Goal: Information Seeking & Learning: Learn about a topic

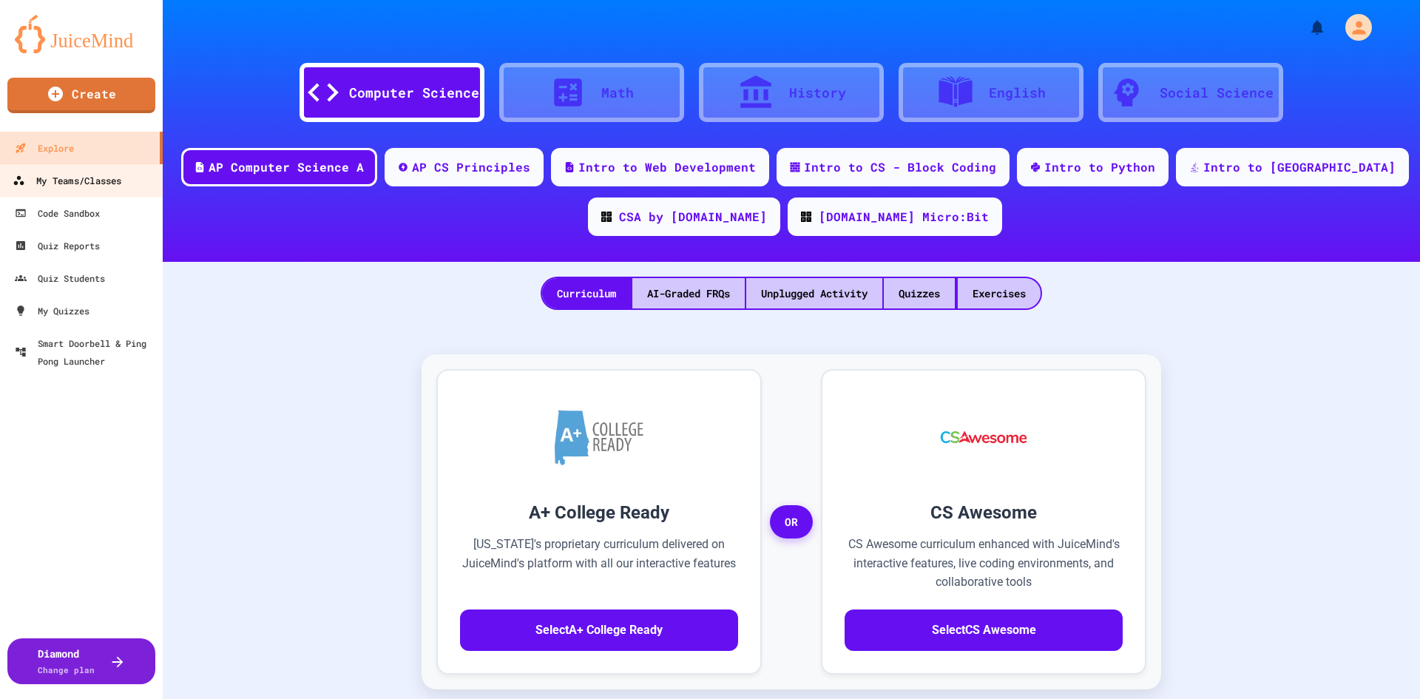
click at [88, 176] on div "My Teams/Classes" at bounding box center [67, 181] width 109 height 18
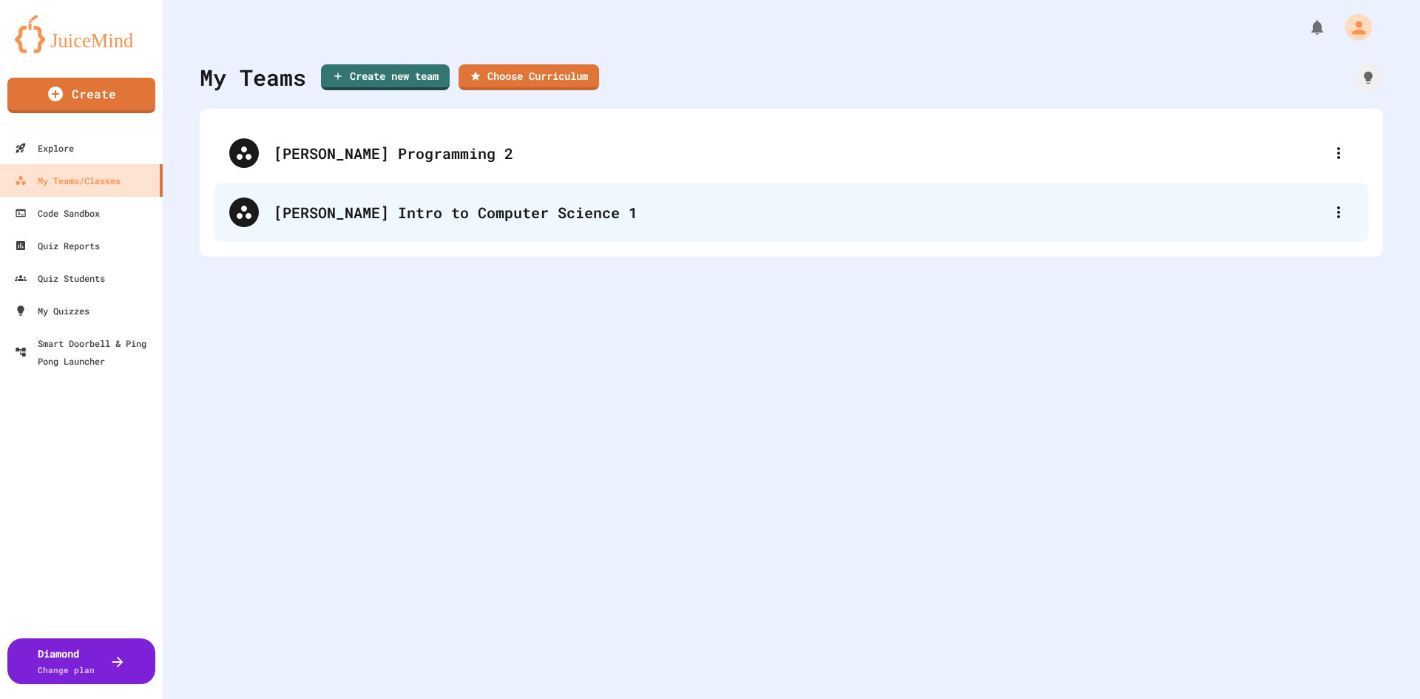
click at [483, 212] on div "[PERSON_NAME] Intro to Computer Science 1" at bounding box center [799, 212] width 1050 height 22
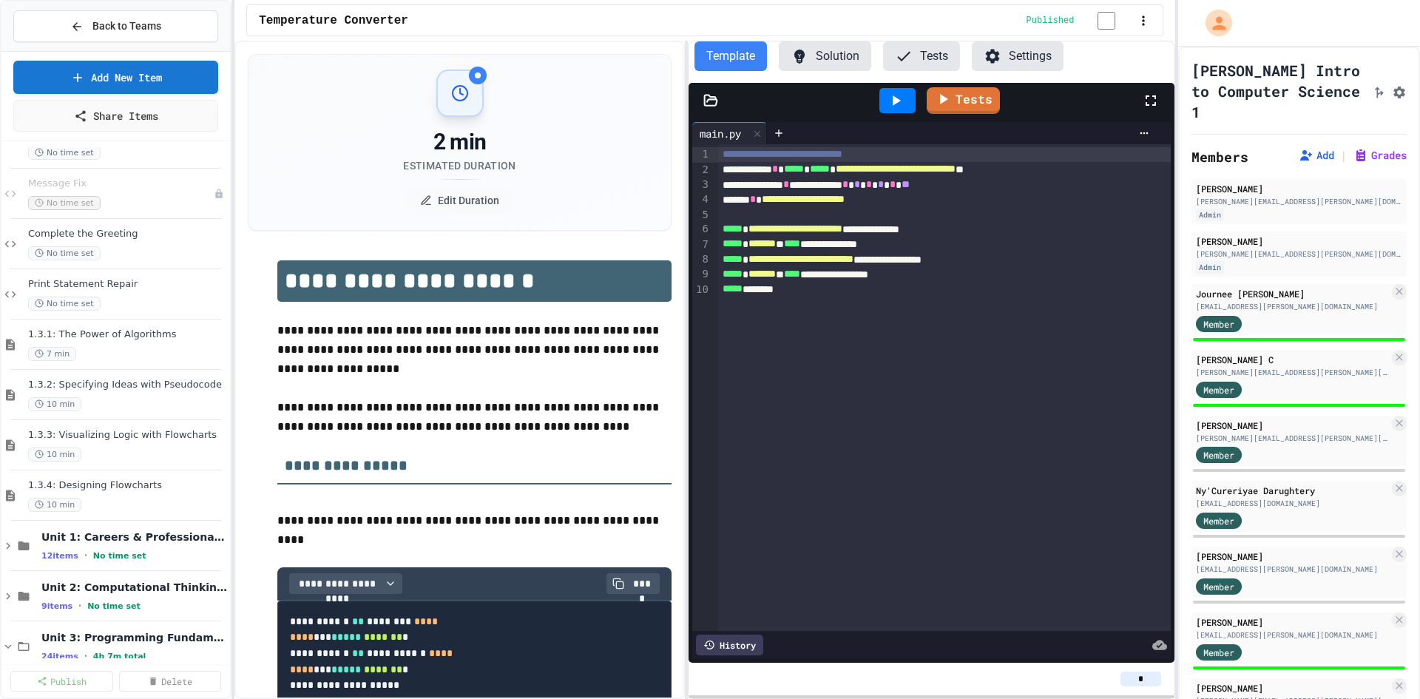
scroll to position [444, 0]
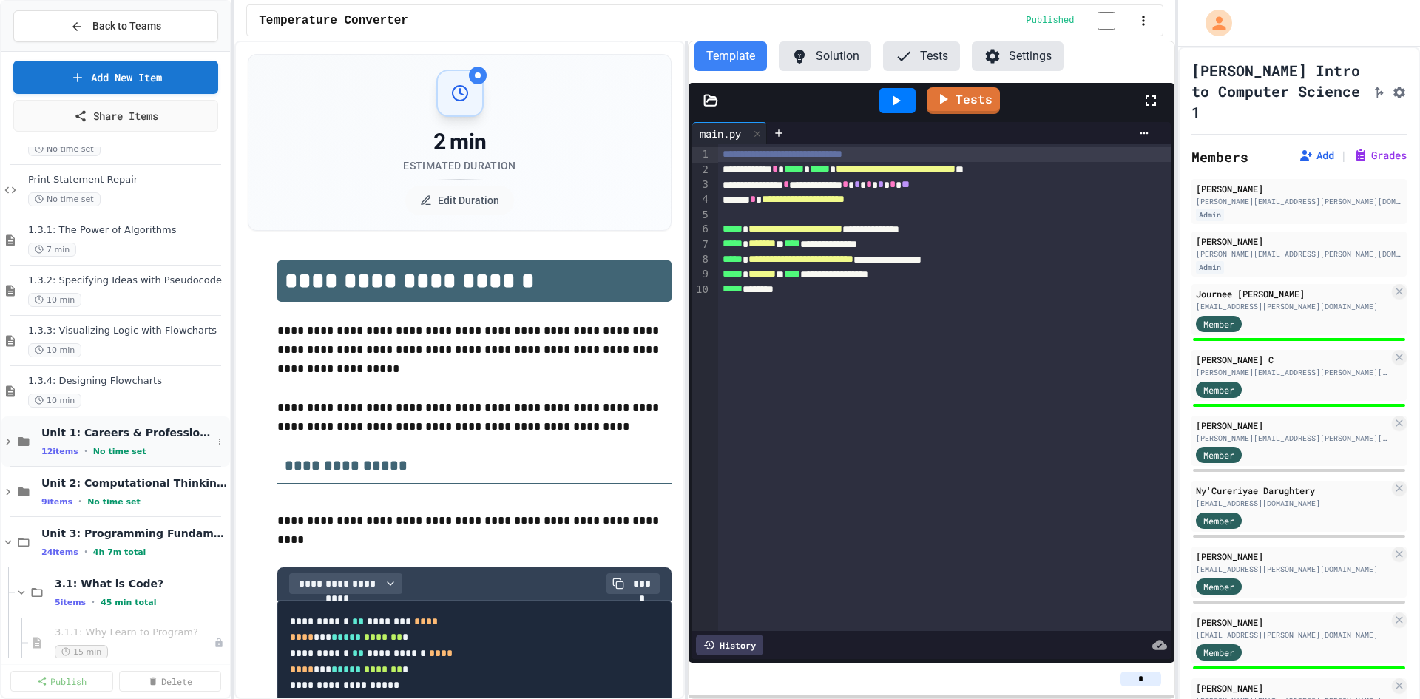
click at [7, 439] on icon at bounding box center [8, 442] width 4 height 7
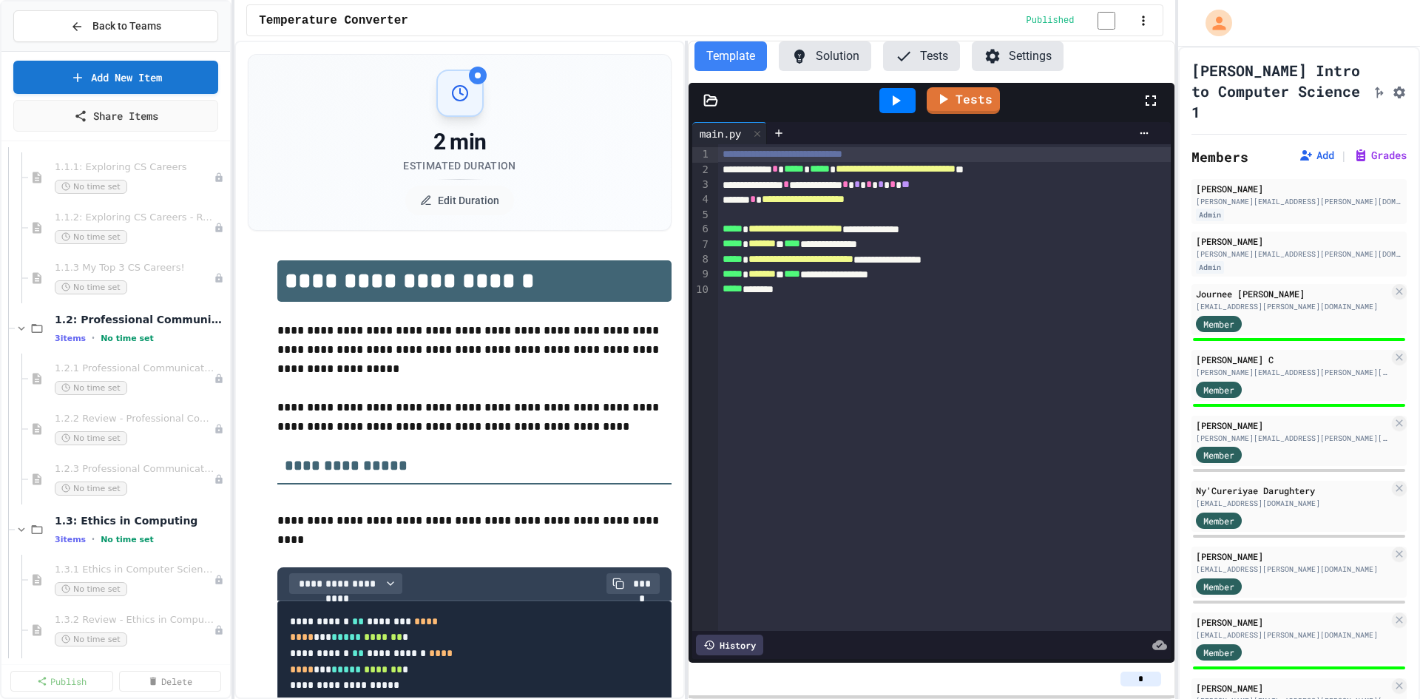
scroll to position [814, 0]
click at [121, 419] on span "1.2.2 Review - Professional Communication" at bounding box center [127, 414] width 144 height 13
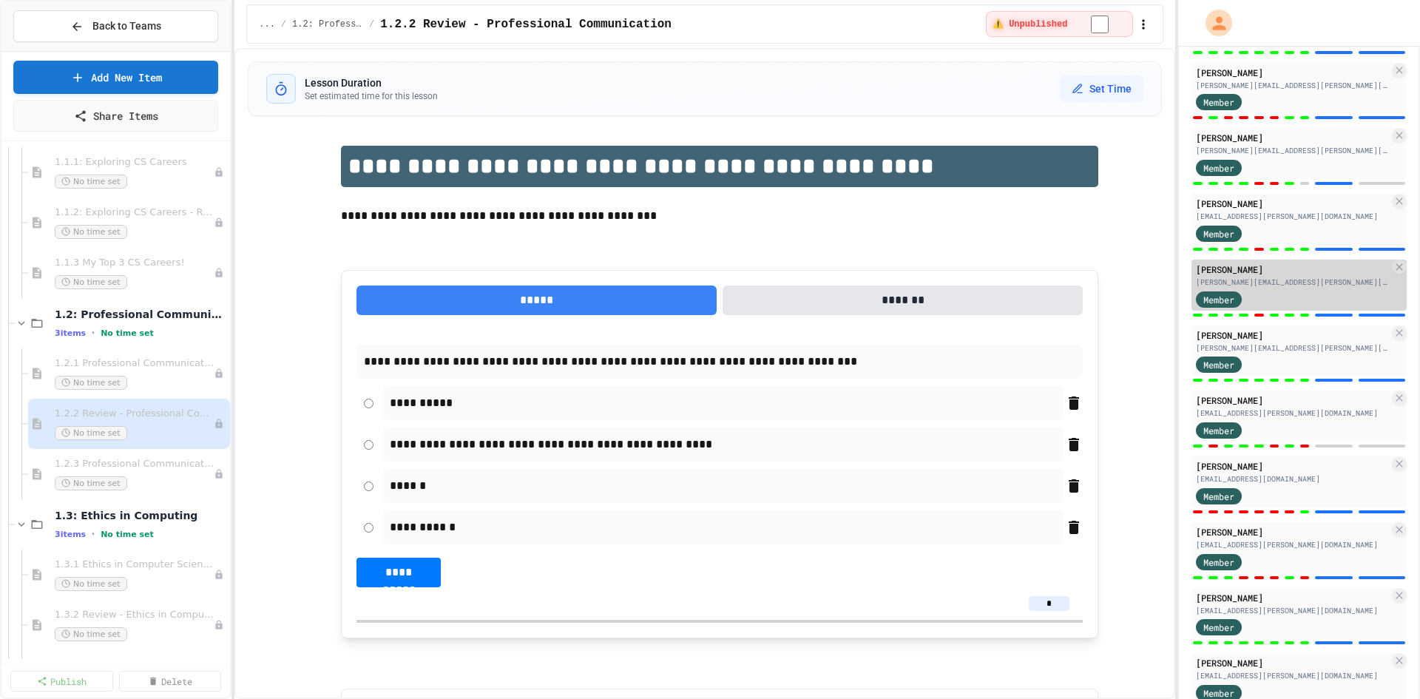
scroll to position [740, 0]
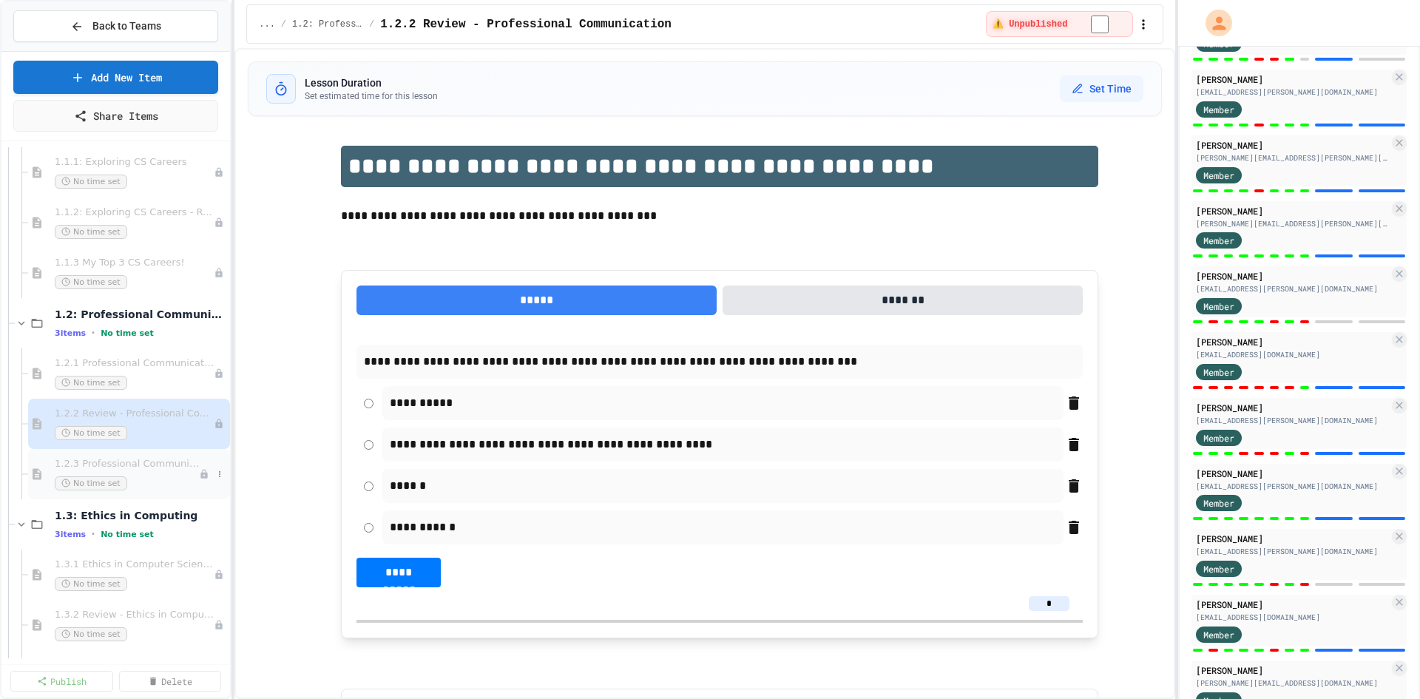
click at [164, 461] on span "1.2.3 Professional Communication Challenge" at bounding box center [127, 464] width 144 height 13
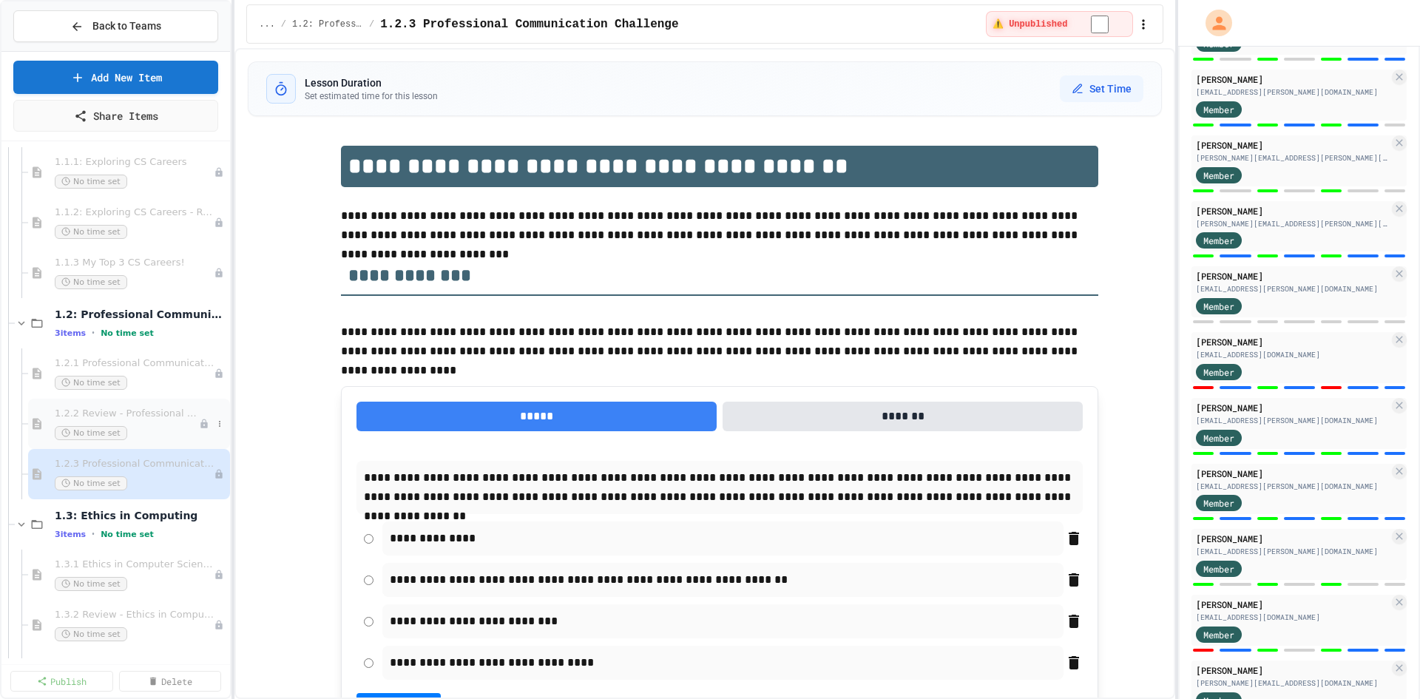
click at [142, 406] on div "1.2.2 Review - Professional Communication No time set" at bounding box center [129, 424] width 202 height 50
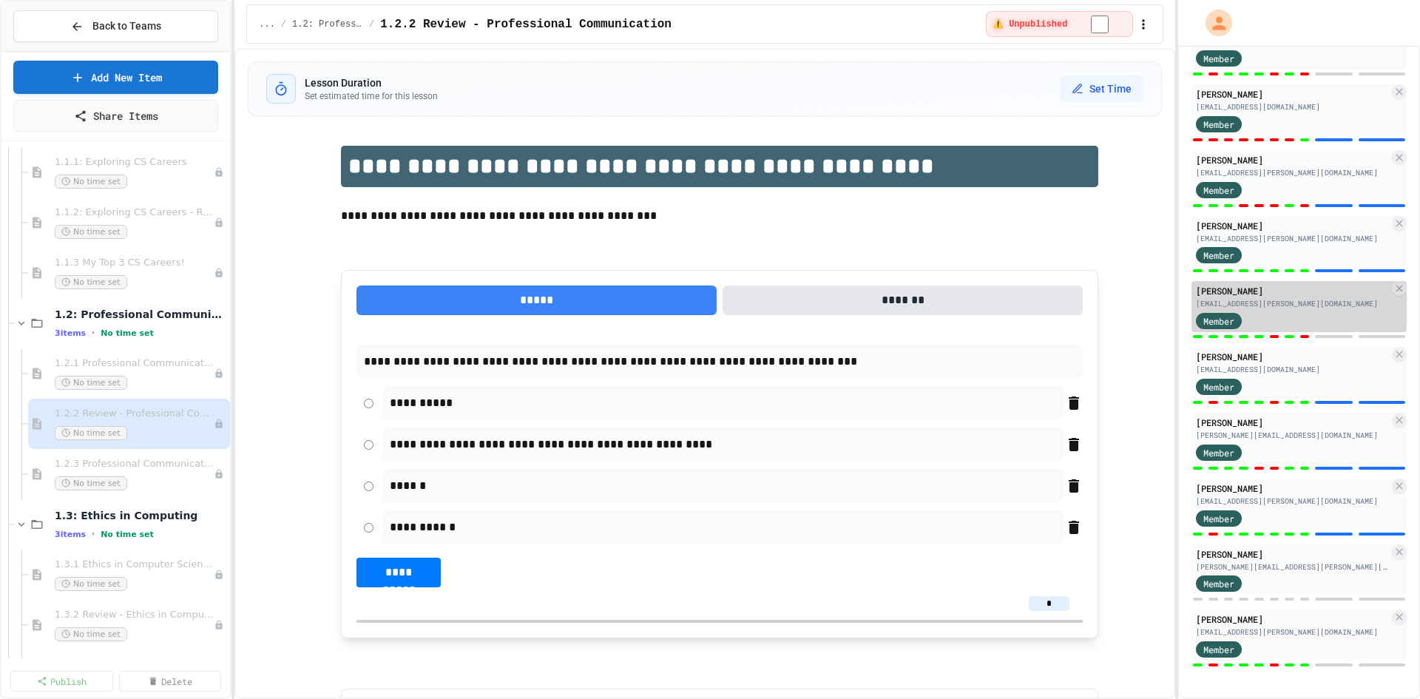
scroll to position [1008, 0]
click at [156, 460] on span "1.2.3 Professional Communication Challenge" at bounding box center [127, 464] width 144 height 13
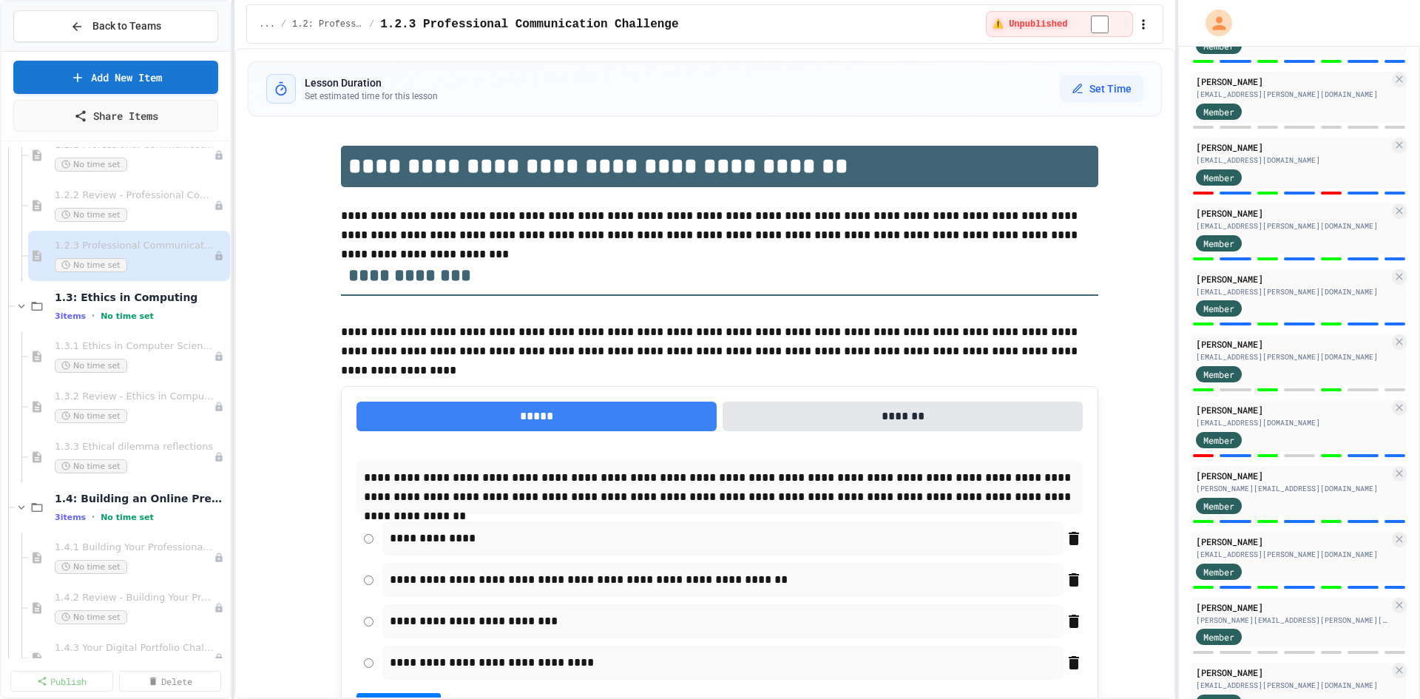
scroll to position [1035, 0]
click at [128, 392] on span "1.3.2 Review - Ethics in Computer Science" at bounding box center [127, 393] width 144 height 13
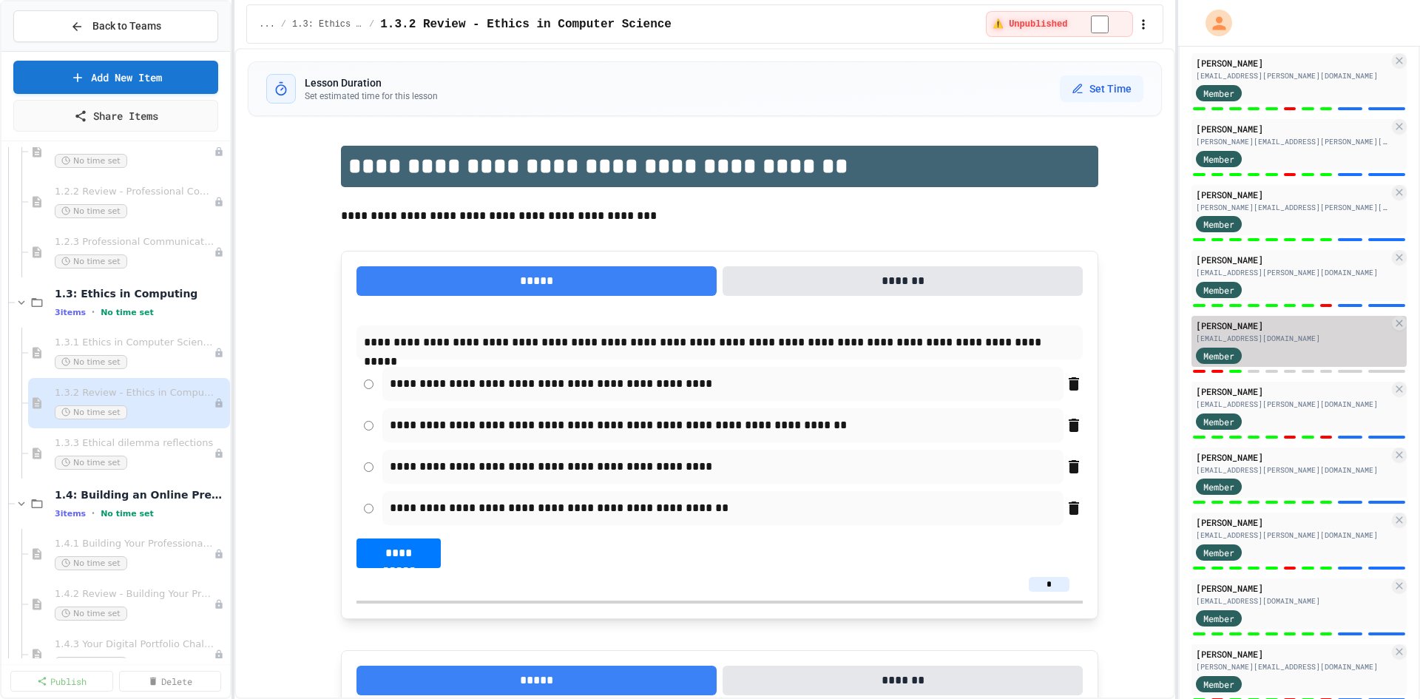
scroll to position [712, 0]
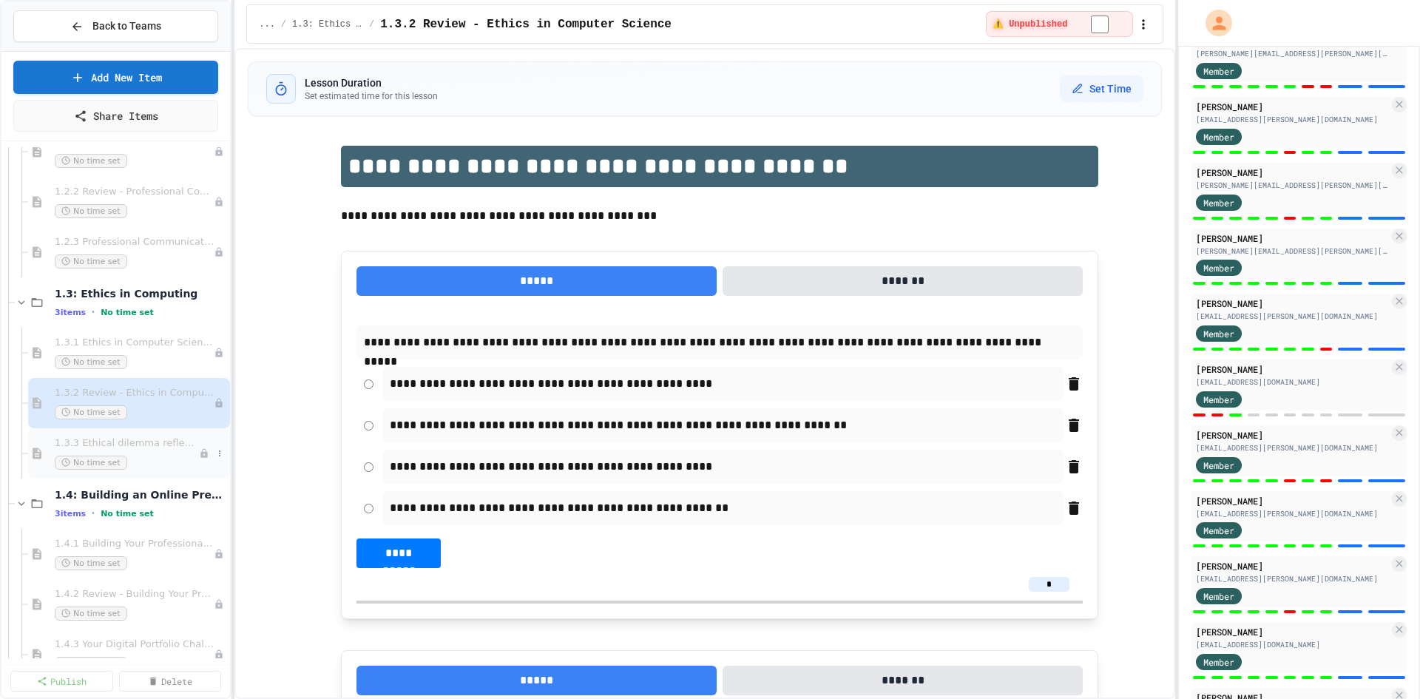
click at [143, 446] on span "1.3.3 Ethical dilemma reflections" at bounding box center [127, 443] width 144 height 13
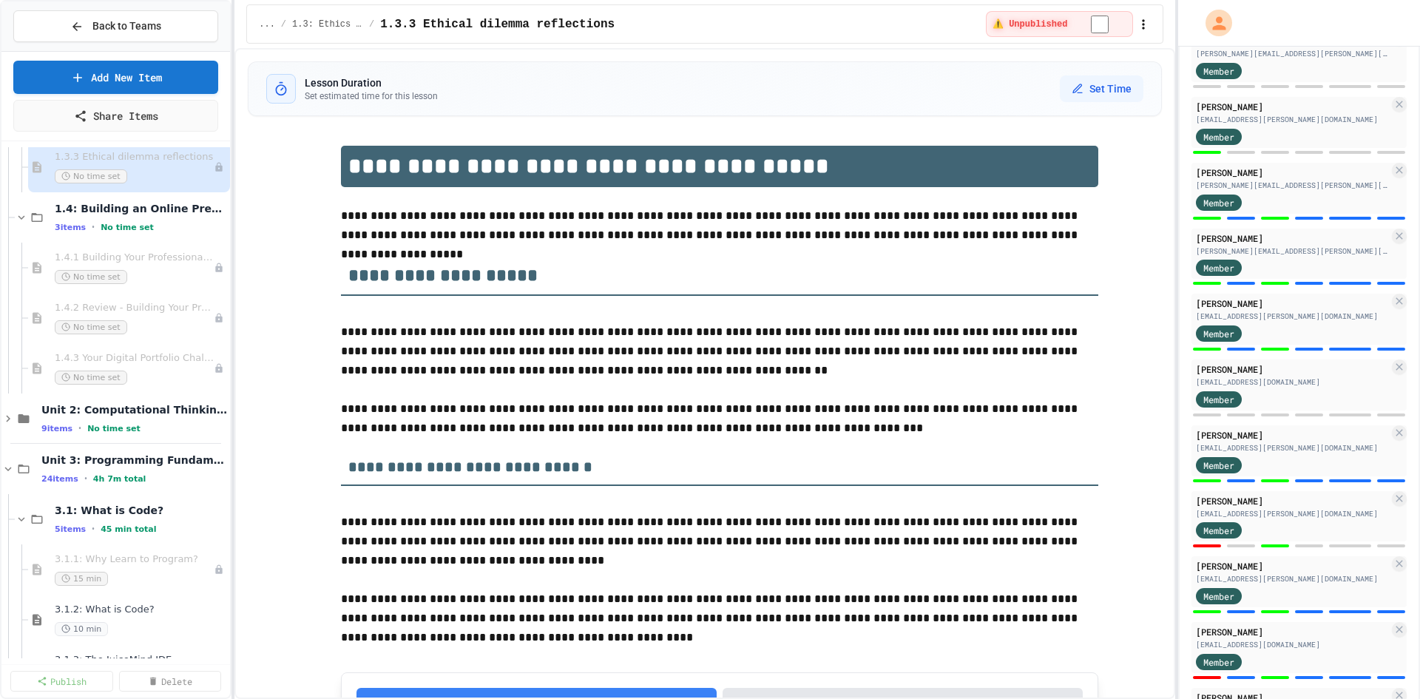
scroll to position [1331, 0]
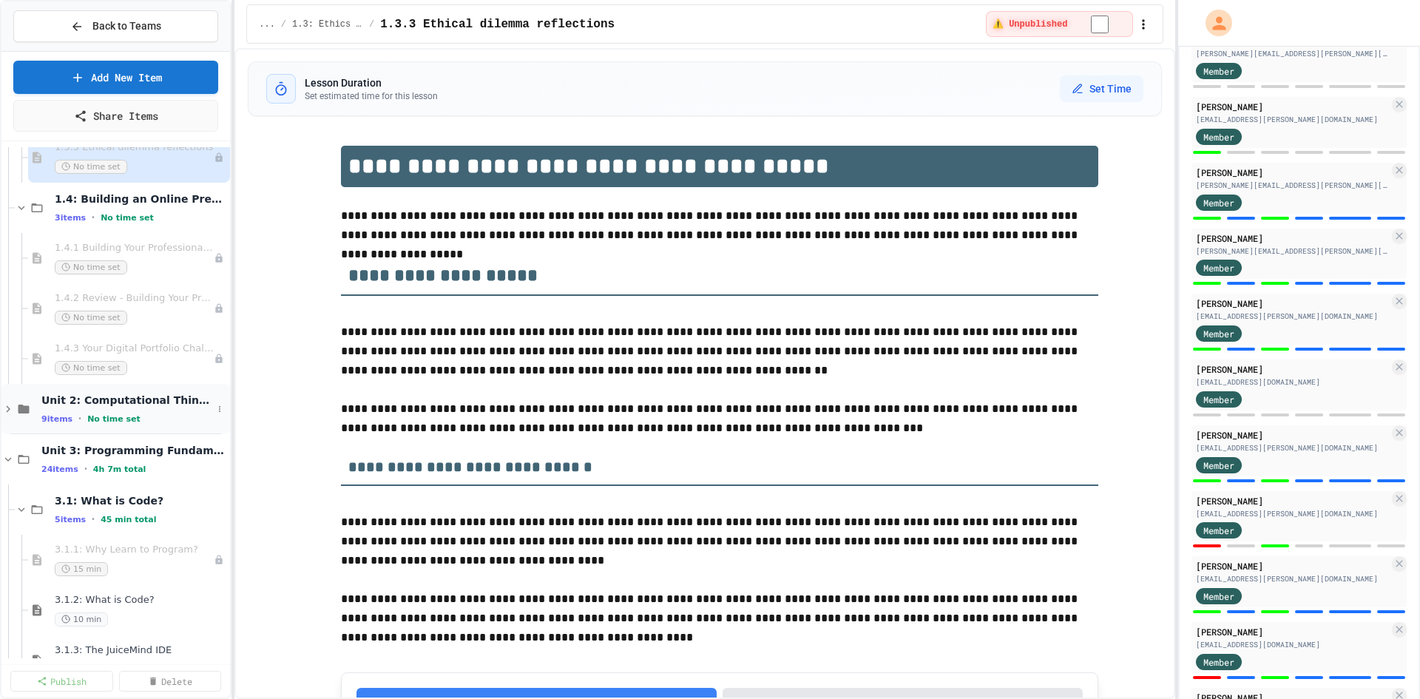
click at [139, 393] on span "Unit 2: Computational Thinking & Problem-Solving" at bounding box center [126, 399] width 171 height 13
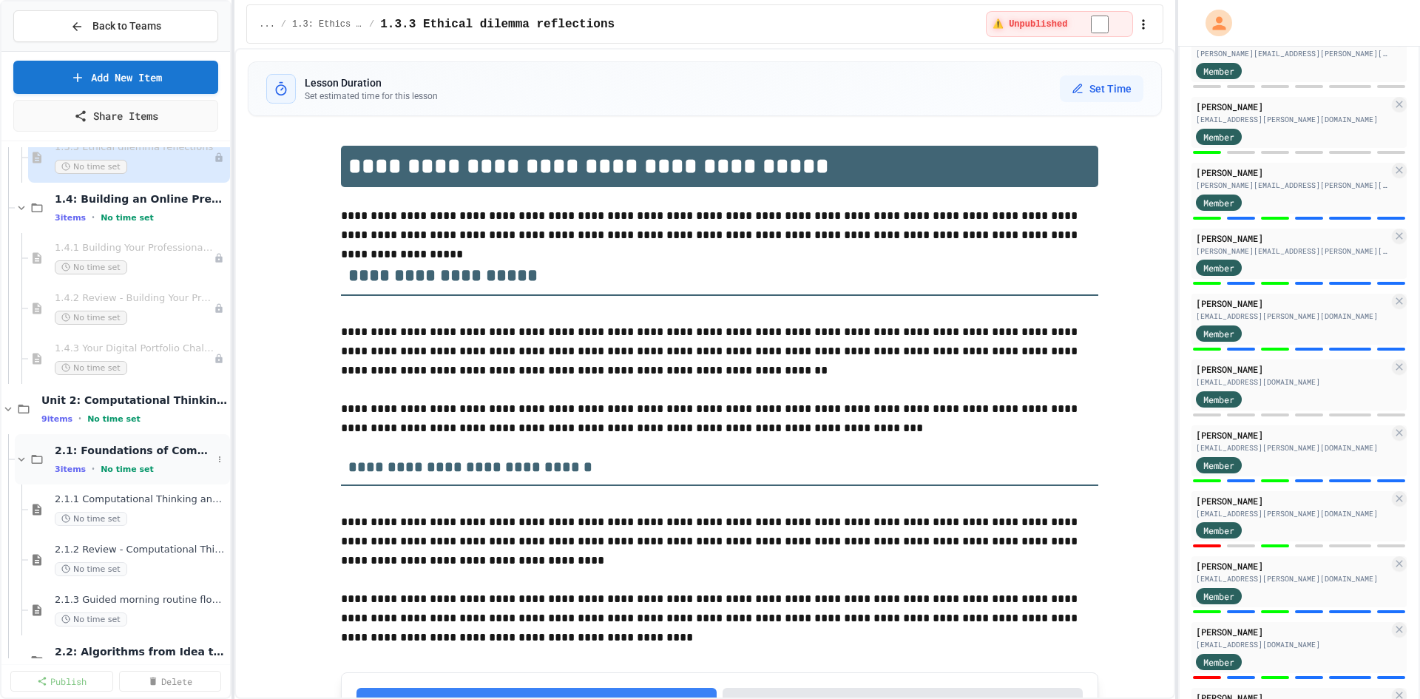
click at [126, 447] on span "2.1: Foundations of Computational Thinking" at bounding box center [134, 450] width 158 height 13
click at [123, 453] on span "2.1: Foundations of Computational Thinking" at bounding box center [134, 450] width 158 height 13
click at [103, 447] on span "2.1: Foundations of Computational Thinking" at bounding box center [134, 450] width 158 height 13
click at [104, 445] on span "2.1: Foundations of Computational Thinking" at bounding box center [141, 450] width 172 height 13
click at [115, 546] on span "2.1.2 Review - Computational Thinking and Problem Solving" at bounding box center [134, 550] width 158 height 13
